Goal: Task Accomplishment & Management: Manage account settings

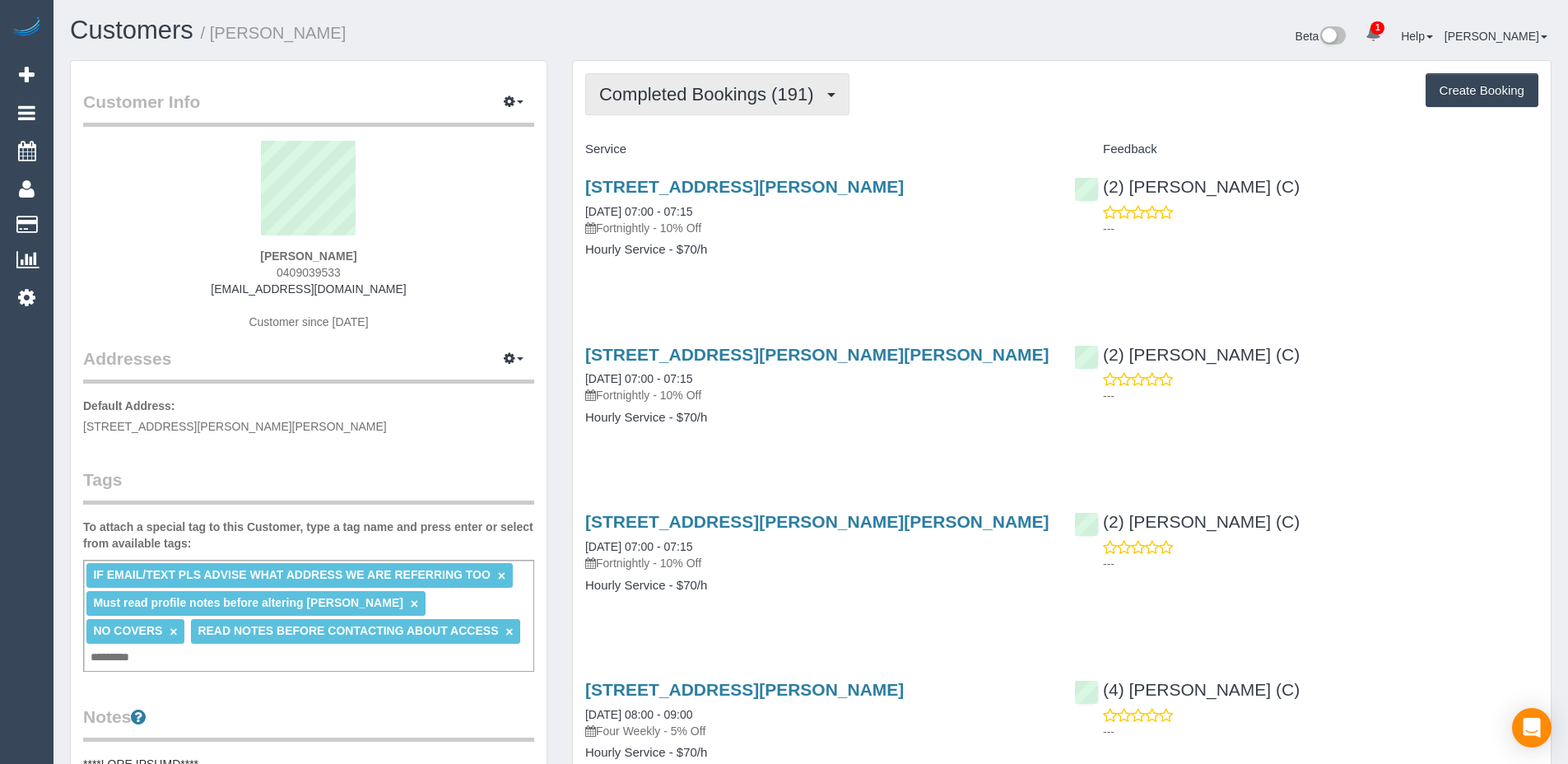
click at [671, 100] on span "Completed Bookings (191)" at bounding box center [711, 94] width 222 height 20
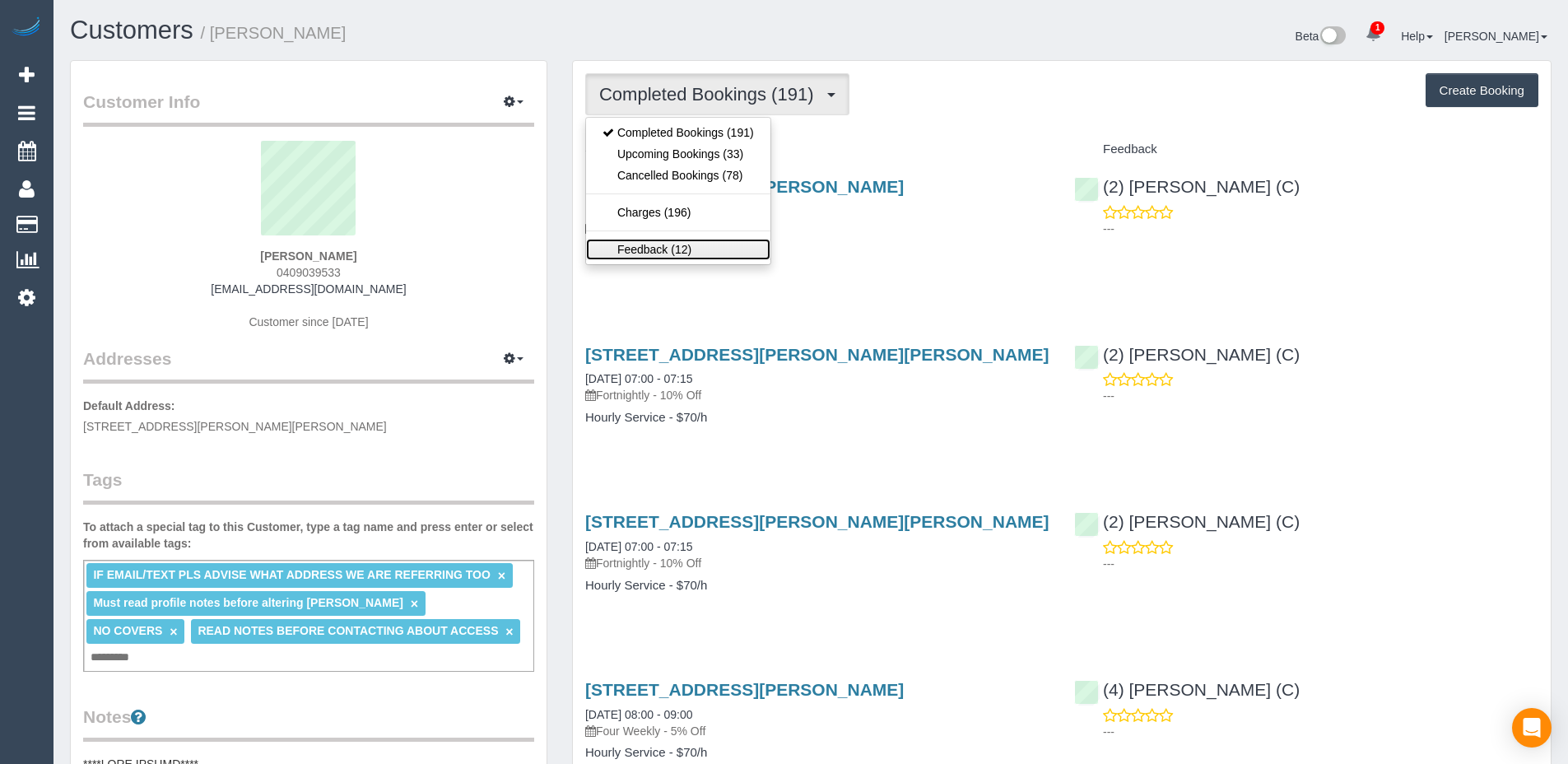
click at [661, 246] on link "Feedback (12)" at bounding box center [678, 249] width 184 height 21
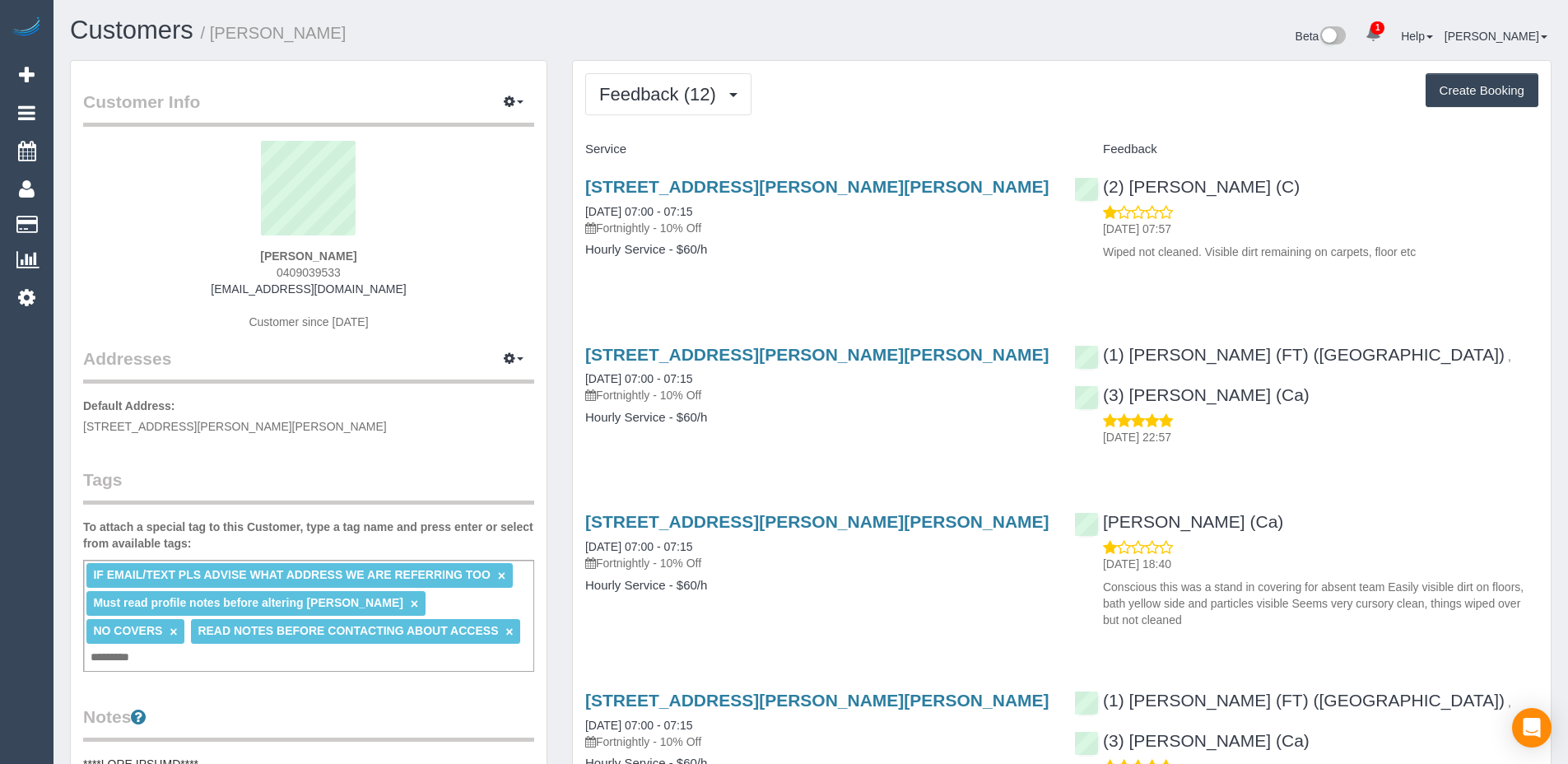
click at [1385, 33] on span "1" at bounding box center [1377, 28] width 14 height 13
click at [695, 89] on span "Feedback (12)" at bounding box center [662, 94] width 125 height 20
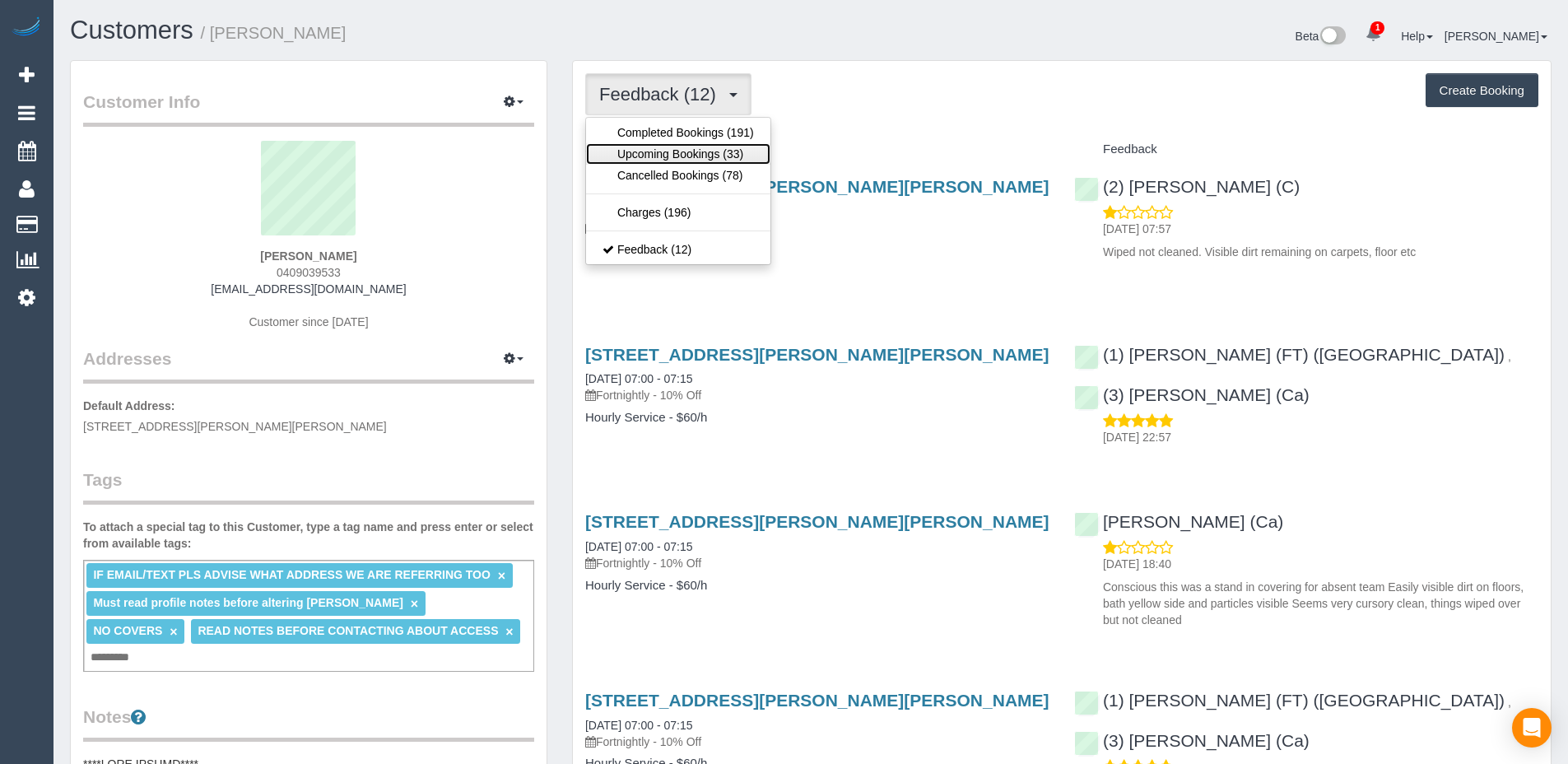
click at [682, 161] on link "Upcoming Bookings (33)" at bounding box center [678, 153] width 184 height 21
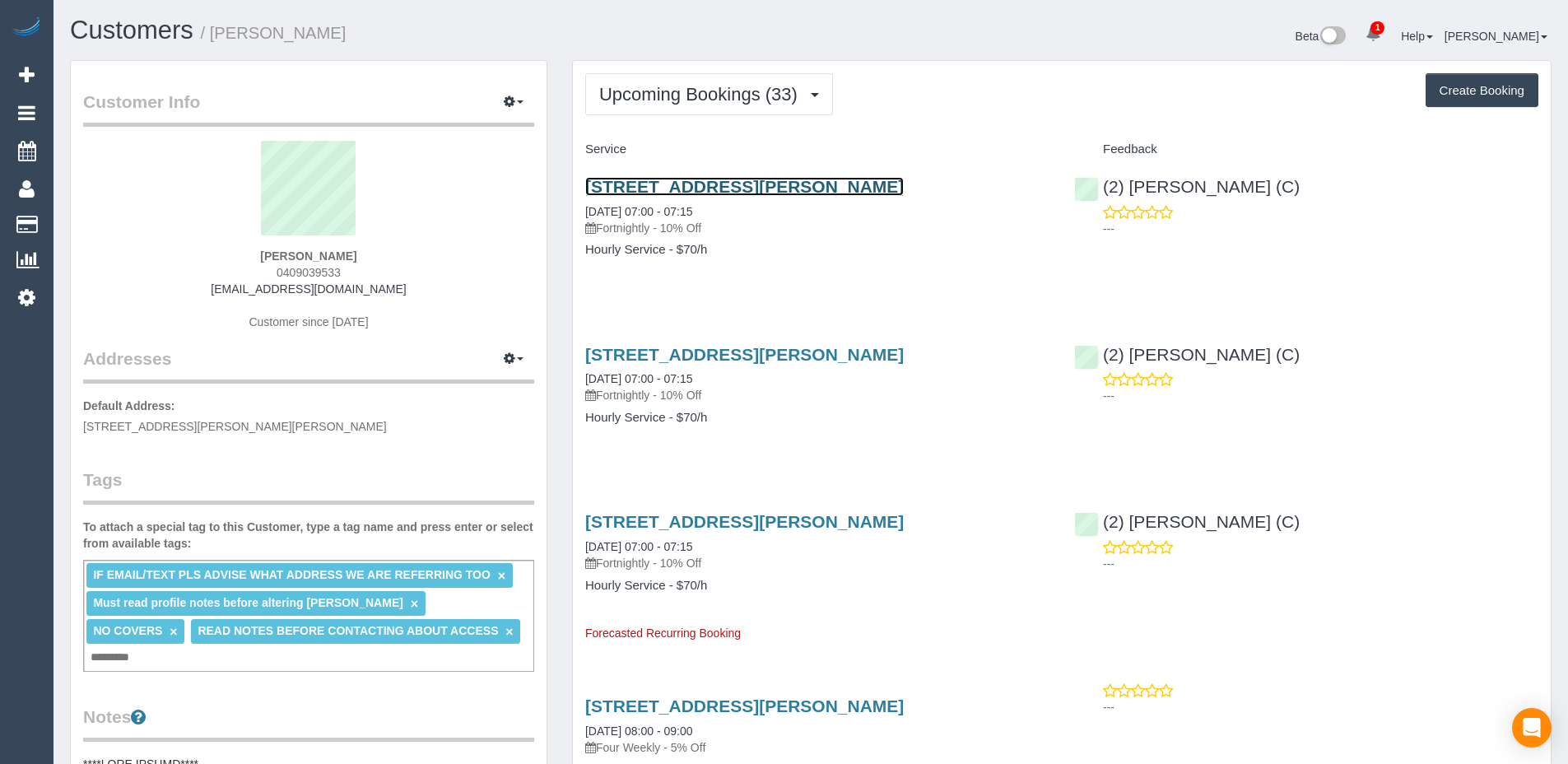
click at [696, 189] on link "[STREET_ADDRESS][PERSON_NAME]" at bounding box center [744, 186] width 318 height 19
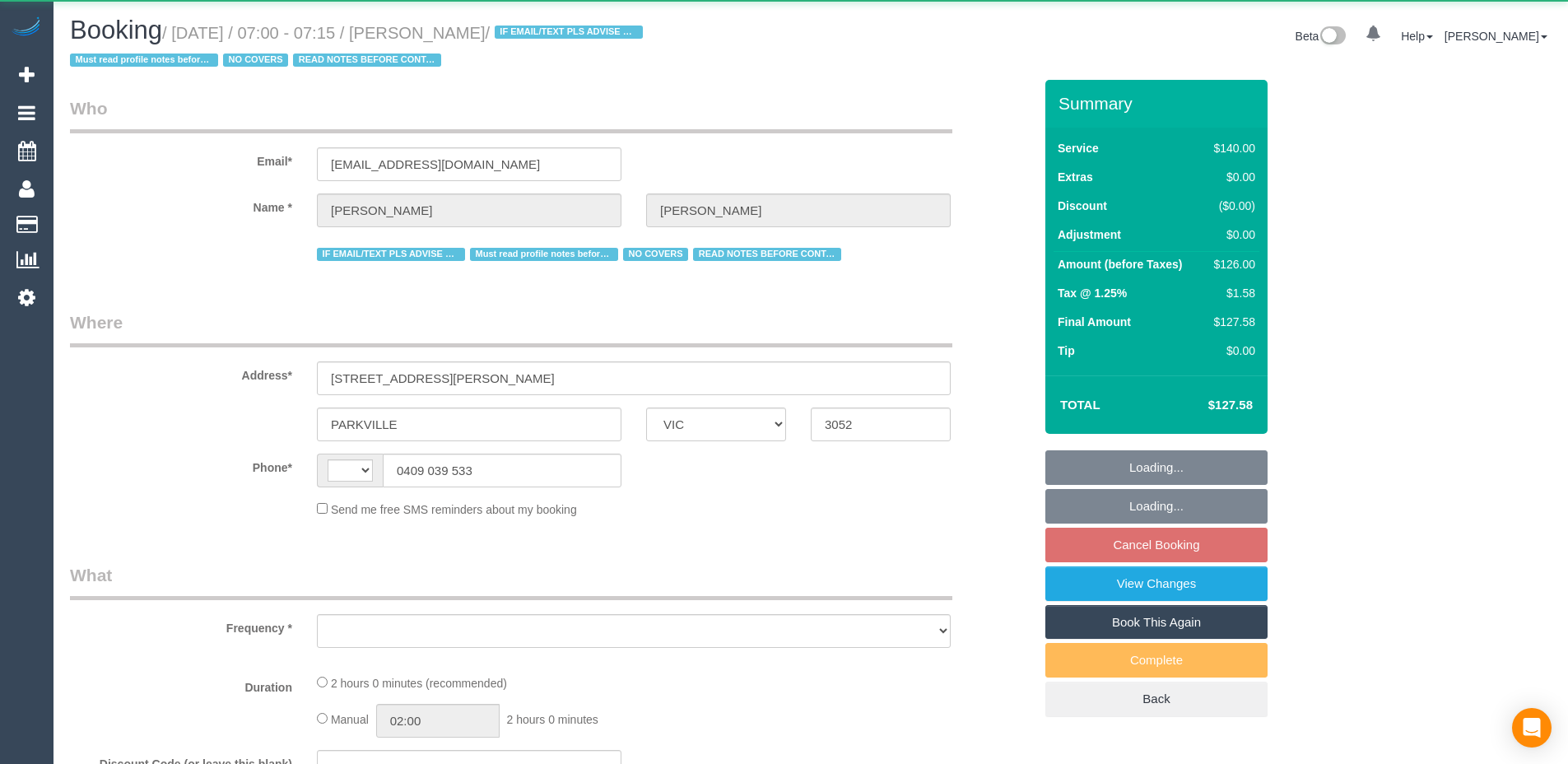
select select "VIC"
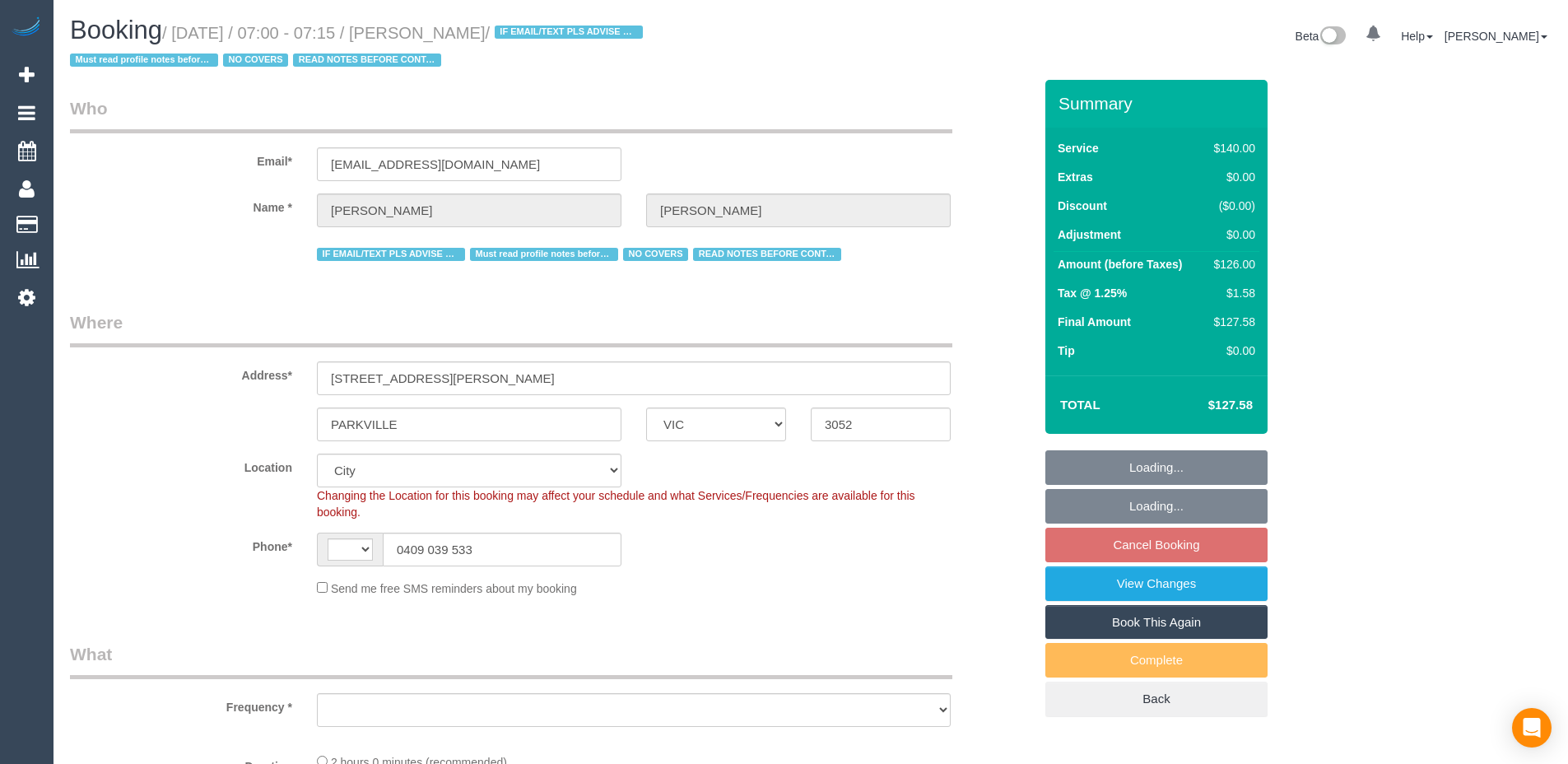
select select "string:AU"
select select "object:706"
select select "number:28"
select select "number:14"
select select "number:19"
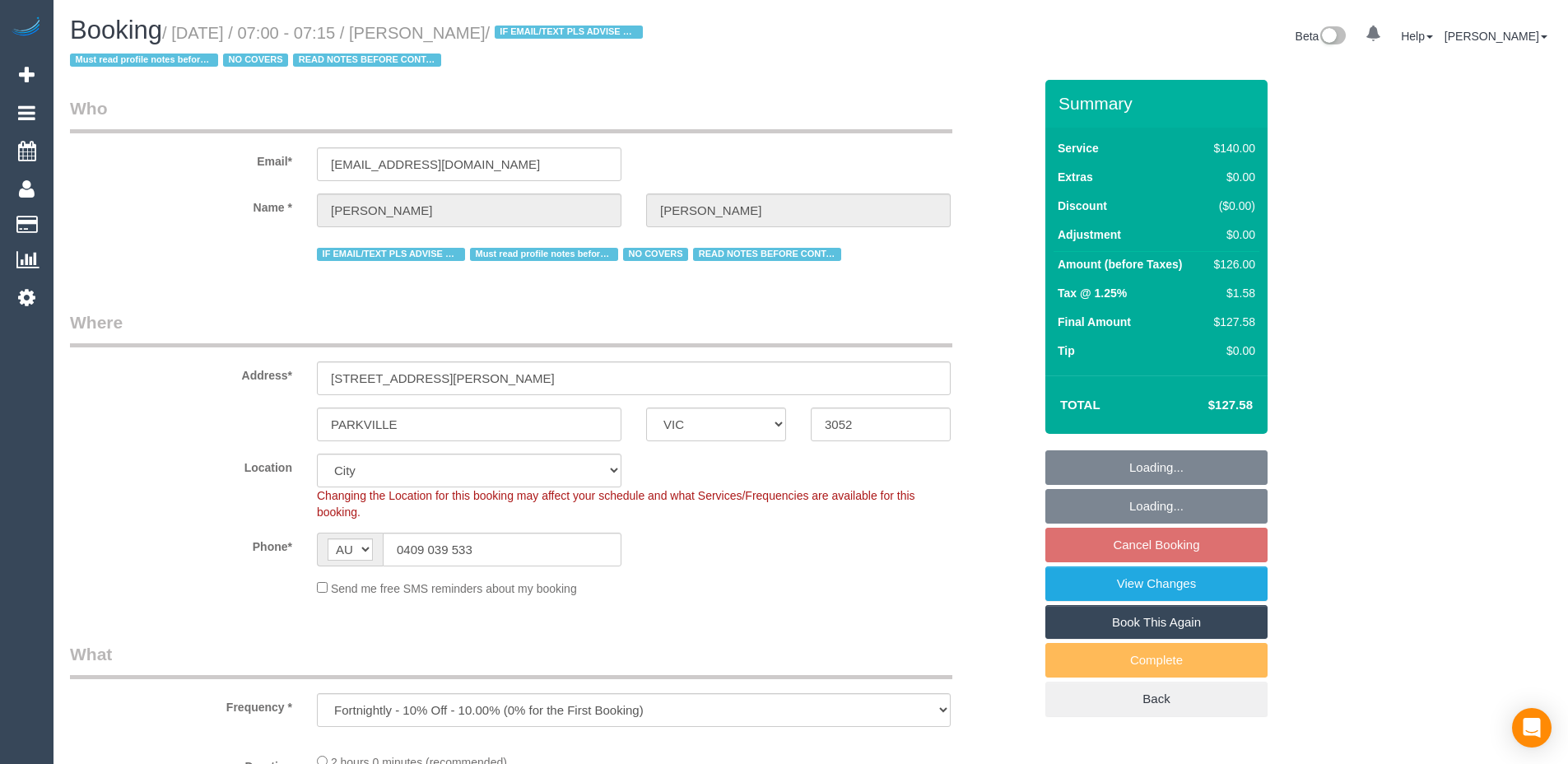
select select "number:22"
select select "number:35"
select select "number:11"
select select "string:stripe-pm_1PnU8k2GScqysDRV8WyIceIA"
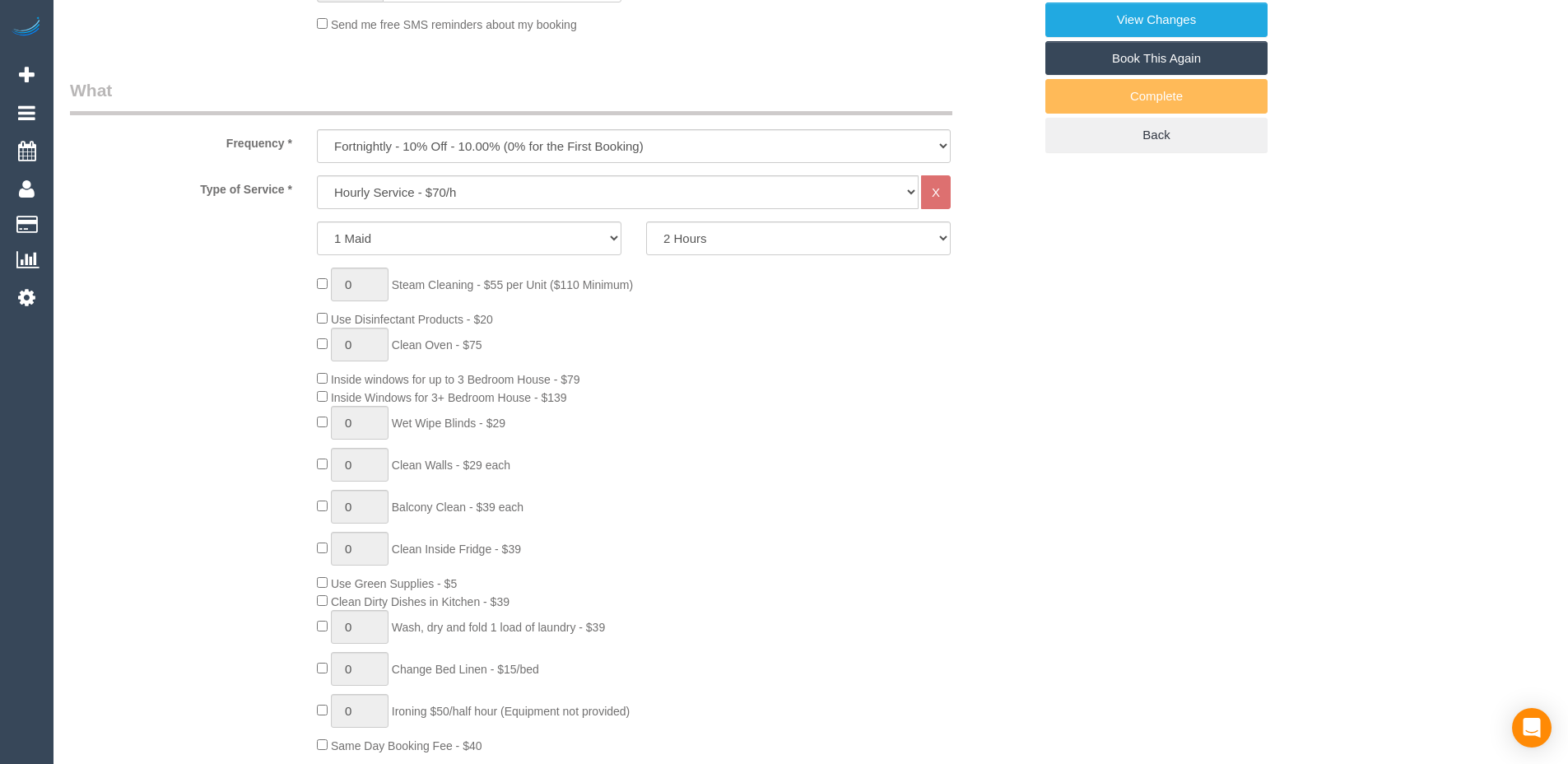
scroll to position [600, 0]
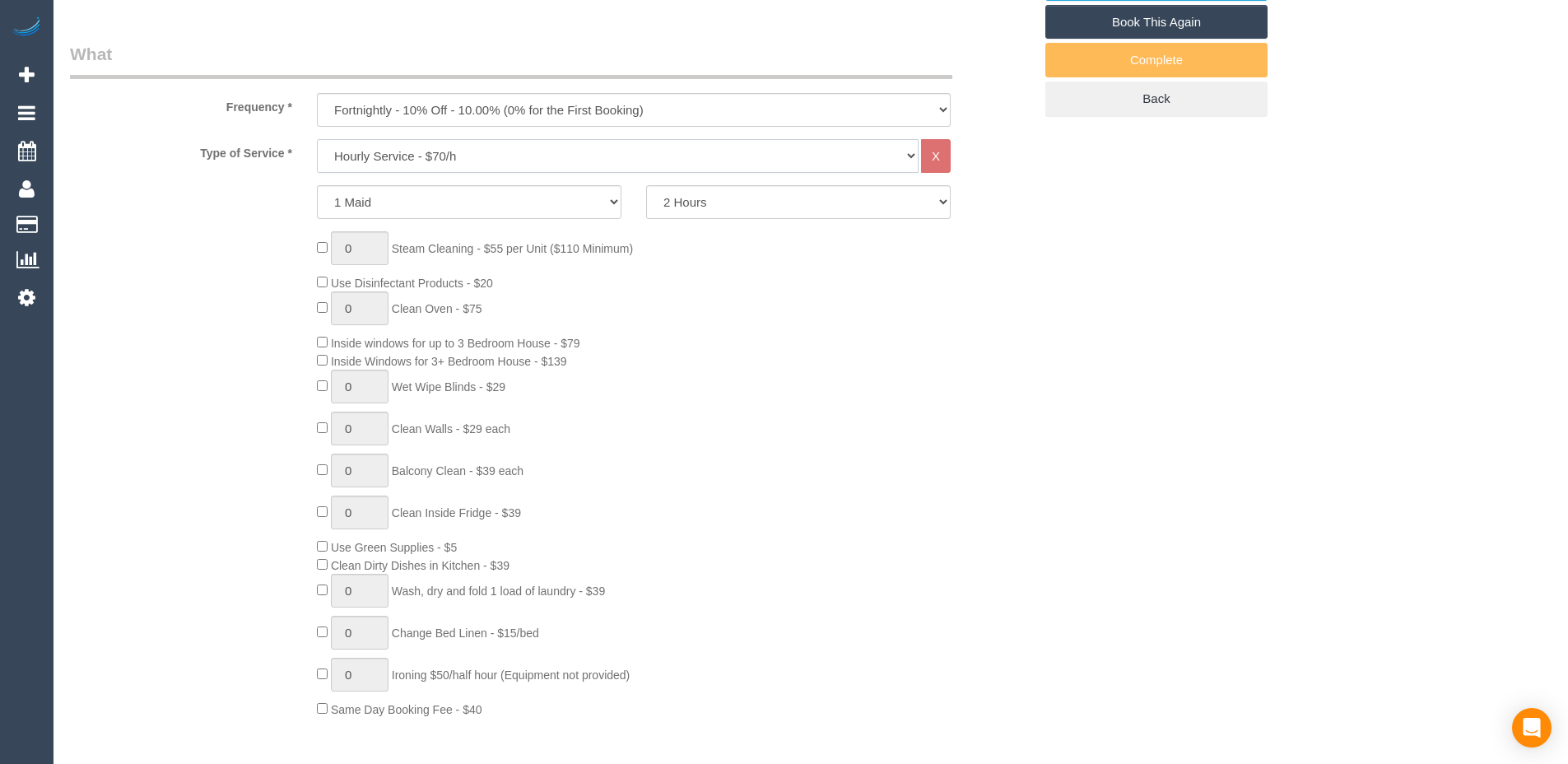
click at [616, 162] on select "Hourly Service - $70/h Hourly Service - $65/h Hourly Service - $60/h Hourly Ser…" at bounding box center [618, 156] width 602 height 34
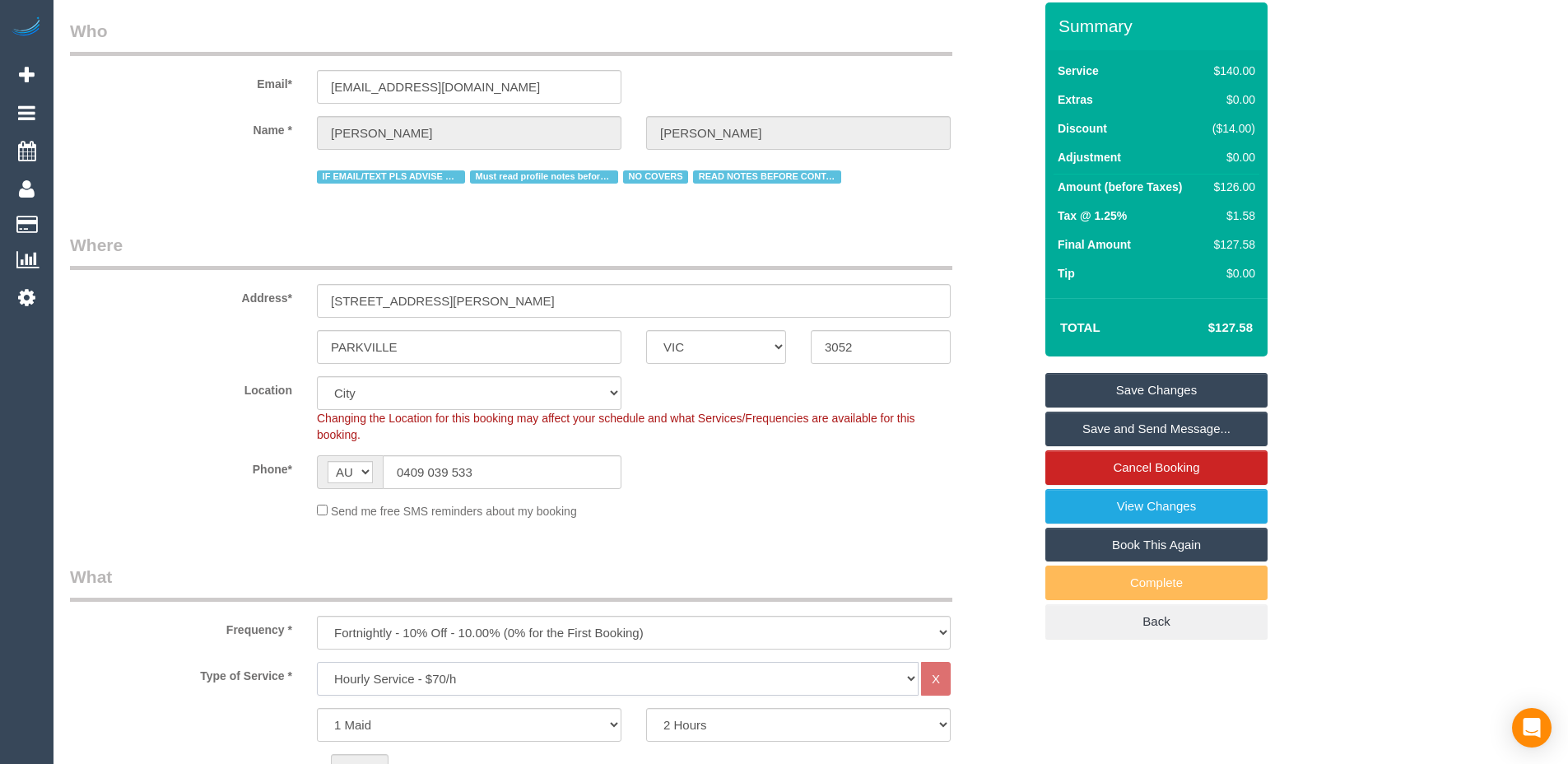
scroll to position [42, 0]
